Goal: Task Accomplishment & Management: Manage account settings

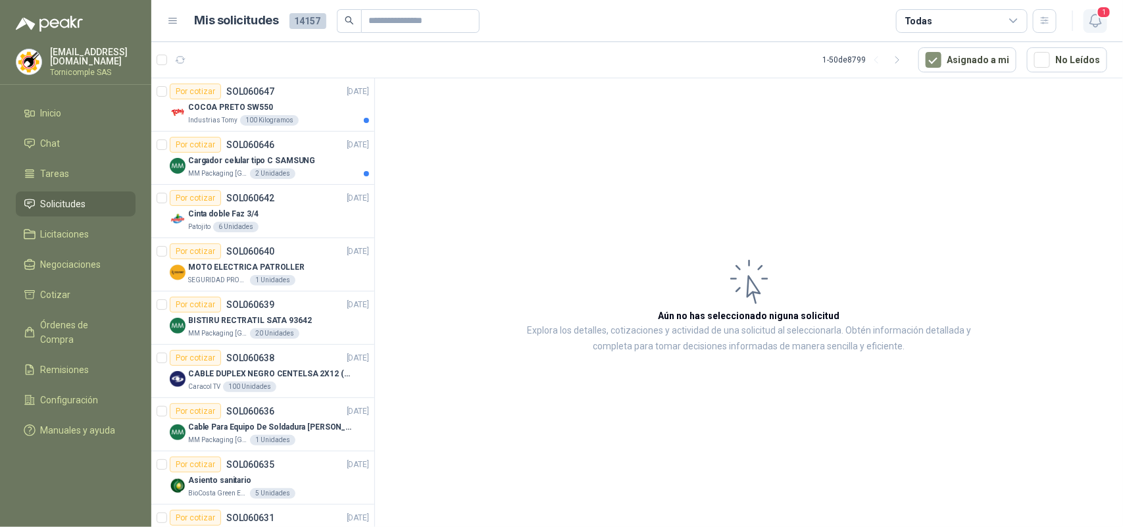
click at [1089, 21] on icon "button" at bounding box center [1095, 20] width 16 height 16
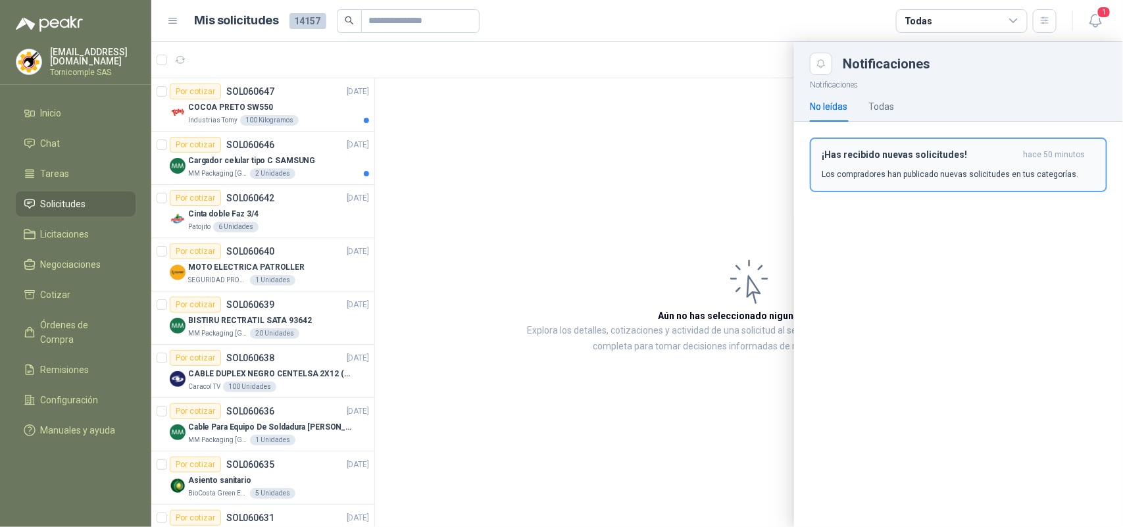
click at [1018, 159] on h3 "¡Has recibido nuevas solicitudes!" at bounding box center [920, 154] width 196 height 11
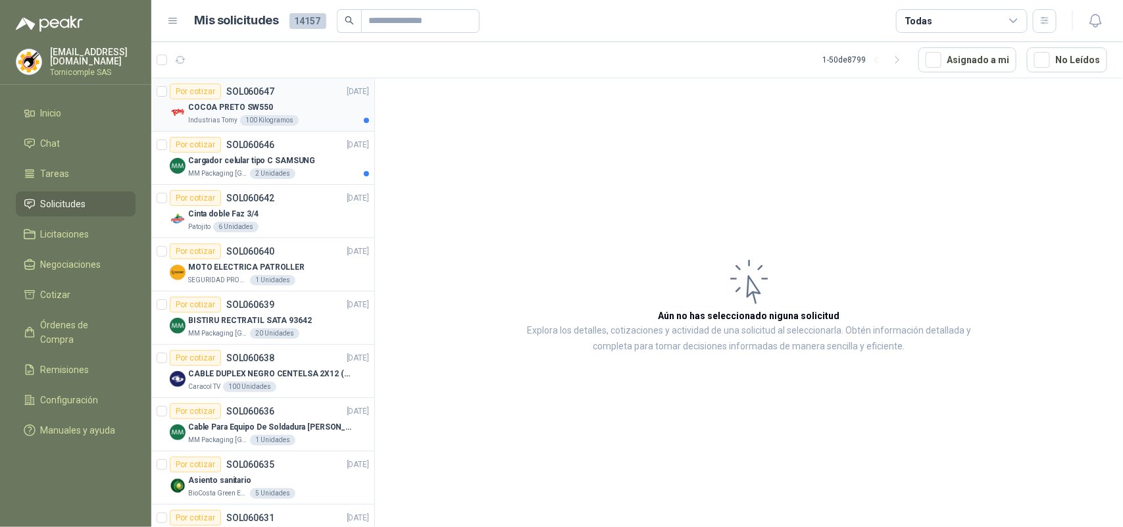
click at [262, 104] on p "COCOA PRETO SW550" at bounding box center [230, 107] width 85 height 12
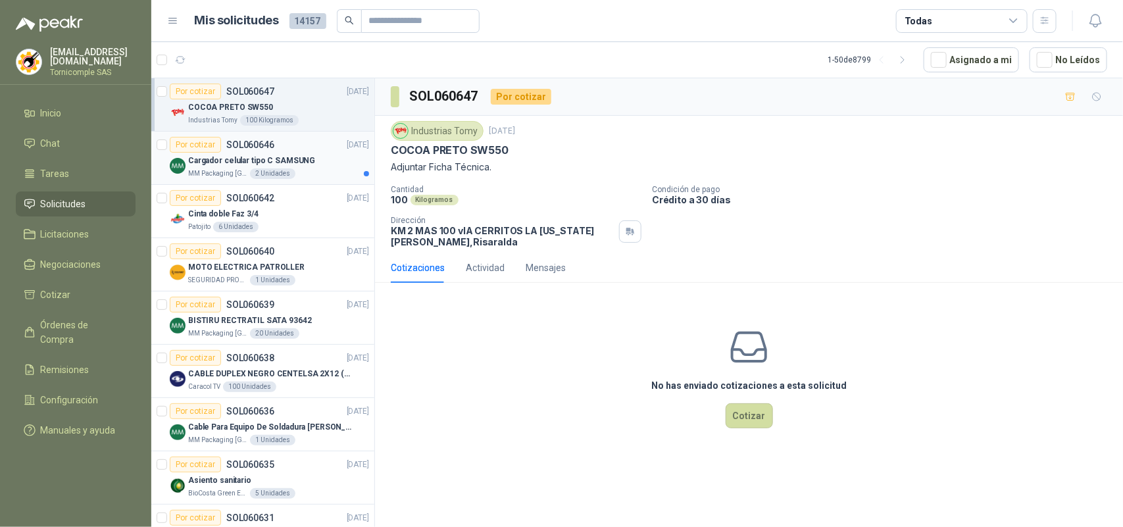
click at [227, 166] on p "Cargador celular tipo C SAMSUNG" at bounding box center [251, 161] width 127 height 12
